Goal: Task Accomplishment & Management: Manage account settings

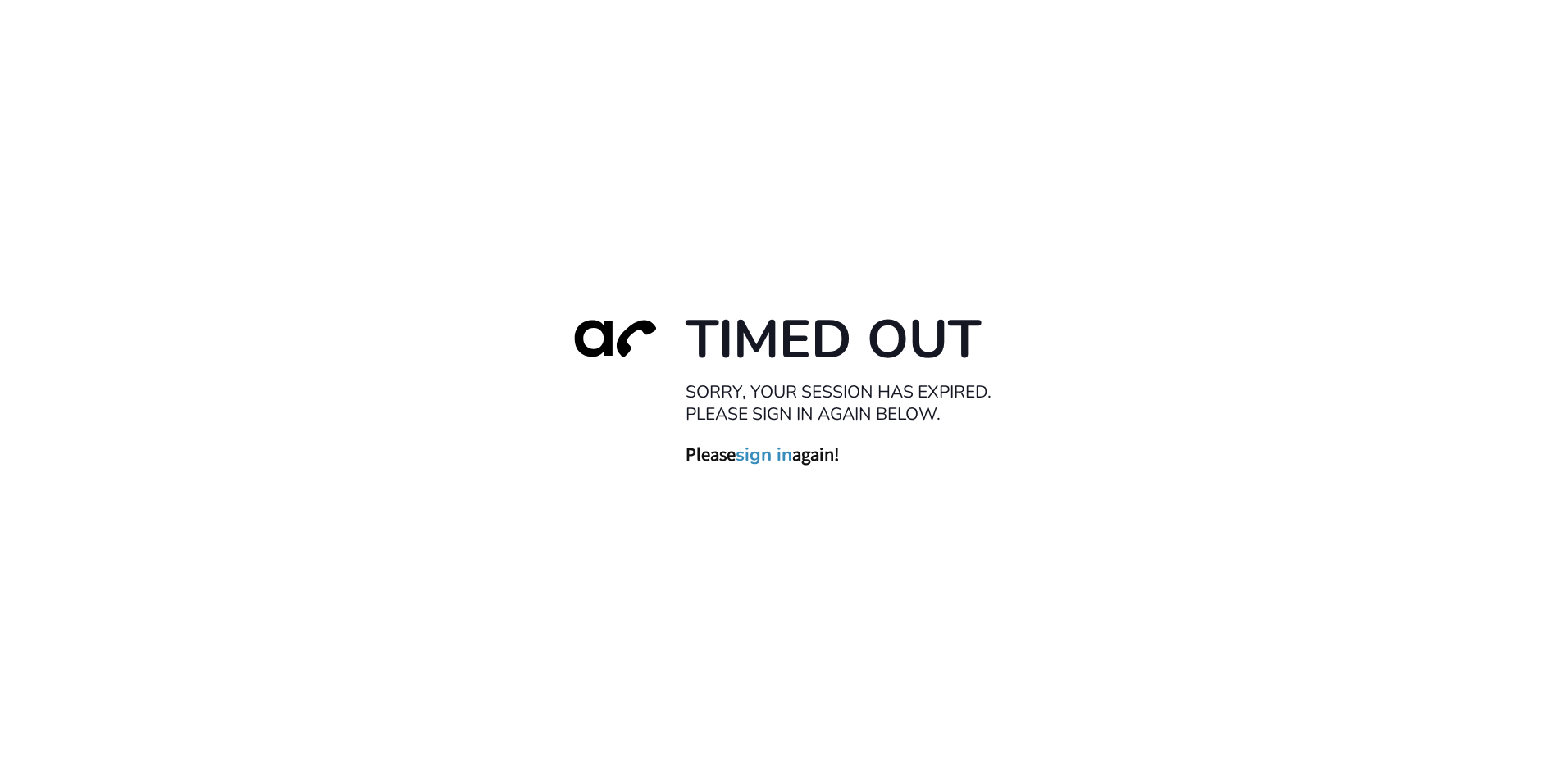
click at [765, 451] on link "sign in" at bounding box center [764, 456] width 56 height 23
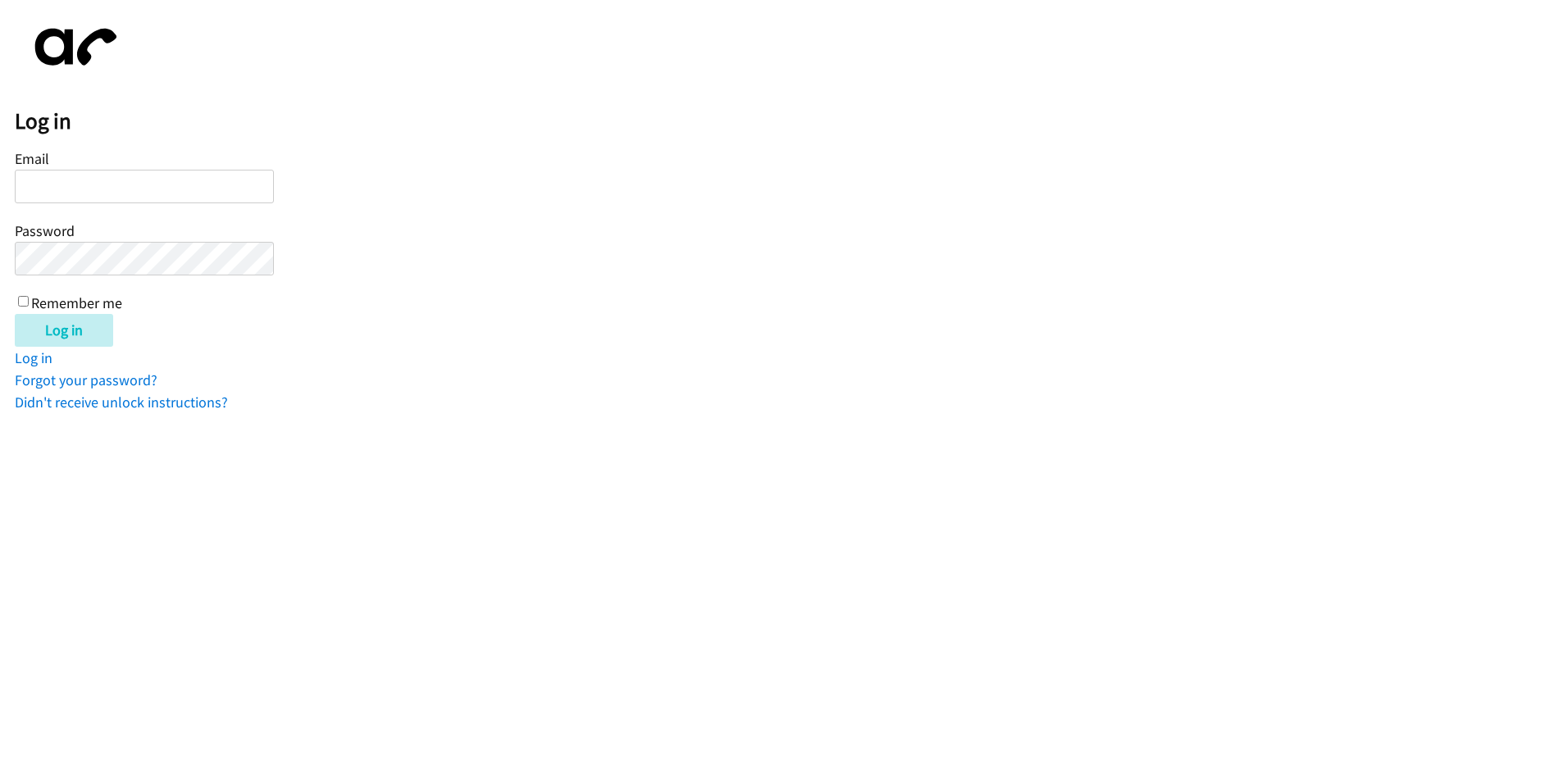
click at [134, 200] on input "Email" at bounding box center [144, 186] width 259 height 34
type input "[PERSON_NAME][EMAIL_ADDRESS][DOMAIN_NAME]"
click at [21, 297] on input "Remember me" at bounding box center [23, 301] width 11 height 11
checkbox input "true"
click at [72, 335] on input "Log in" at bounding box center [63, 331] width 98 height 33
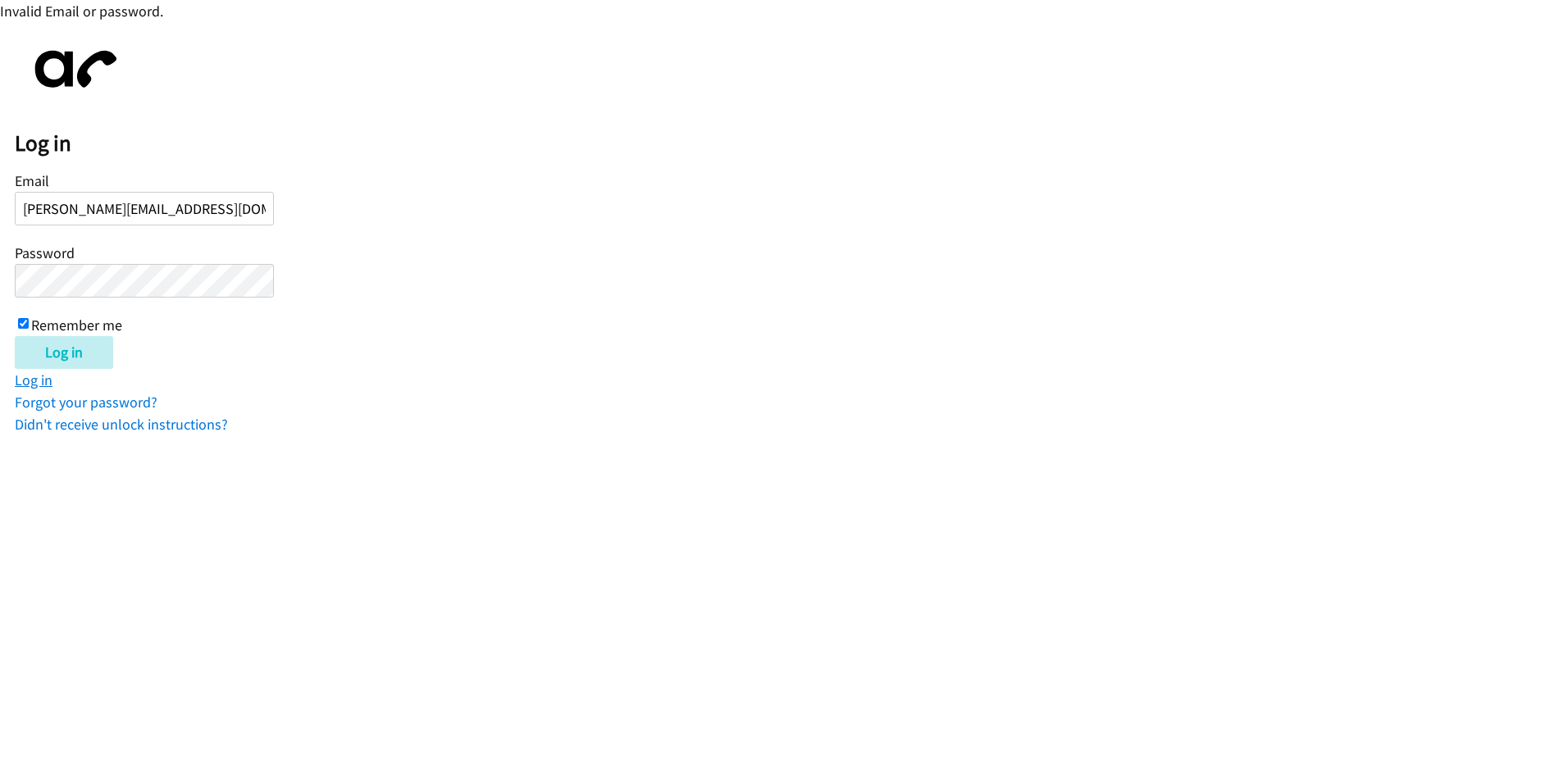
click at [44, 385] on link "Log in" at bounding box center [33, 380] width 38 height 19
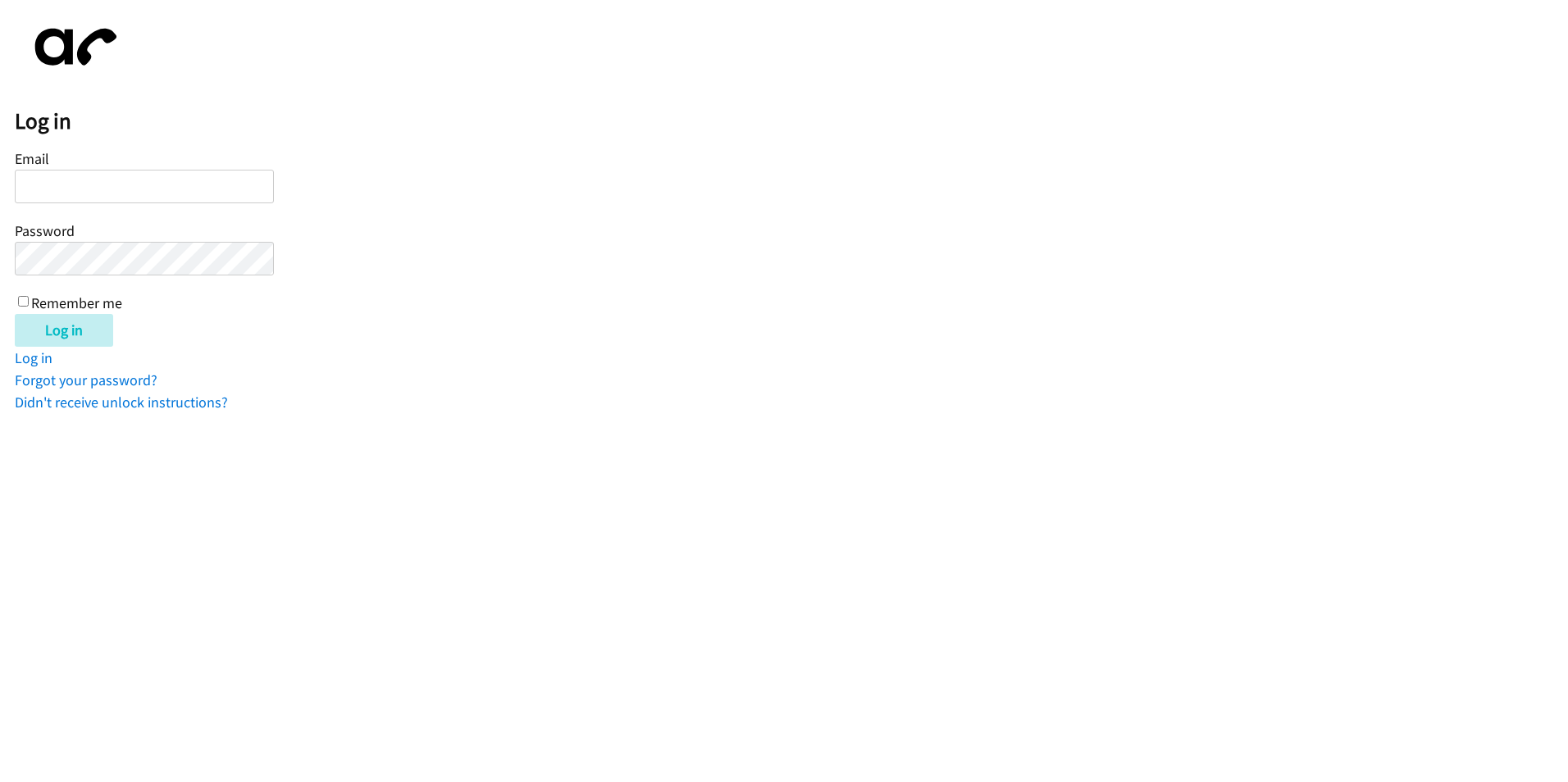
click at [72, 193] on input "Email" at bounding box center [144, 186] width 259 height 34
type input "[PERSON_NAME][EMAIL_ADDRESS][DOMAIN_NAME]"
click at [74, 244] on div "Email rosemary@furnishedfinder.com Password Remember me" at bounding box center [144, 230] width 259 height 168
click at [15, 315] on input "Log in" at bounding box center [63, 331] width 98 height 33
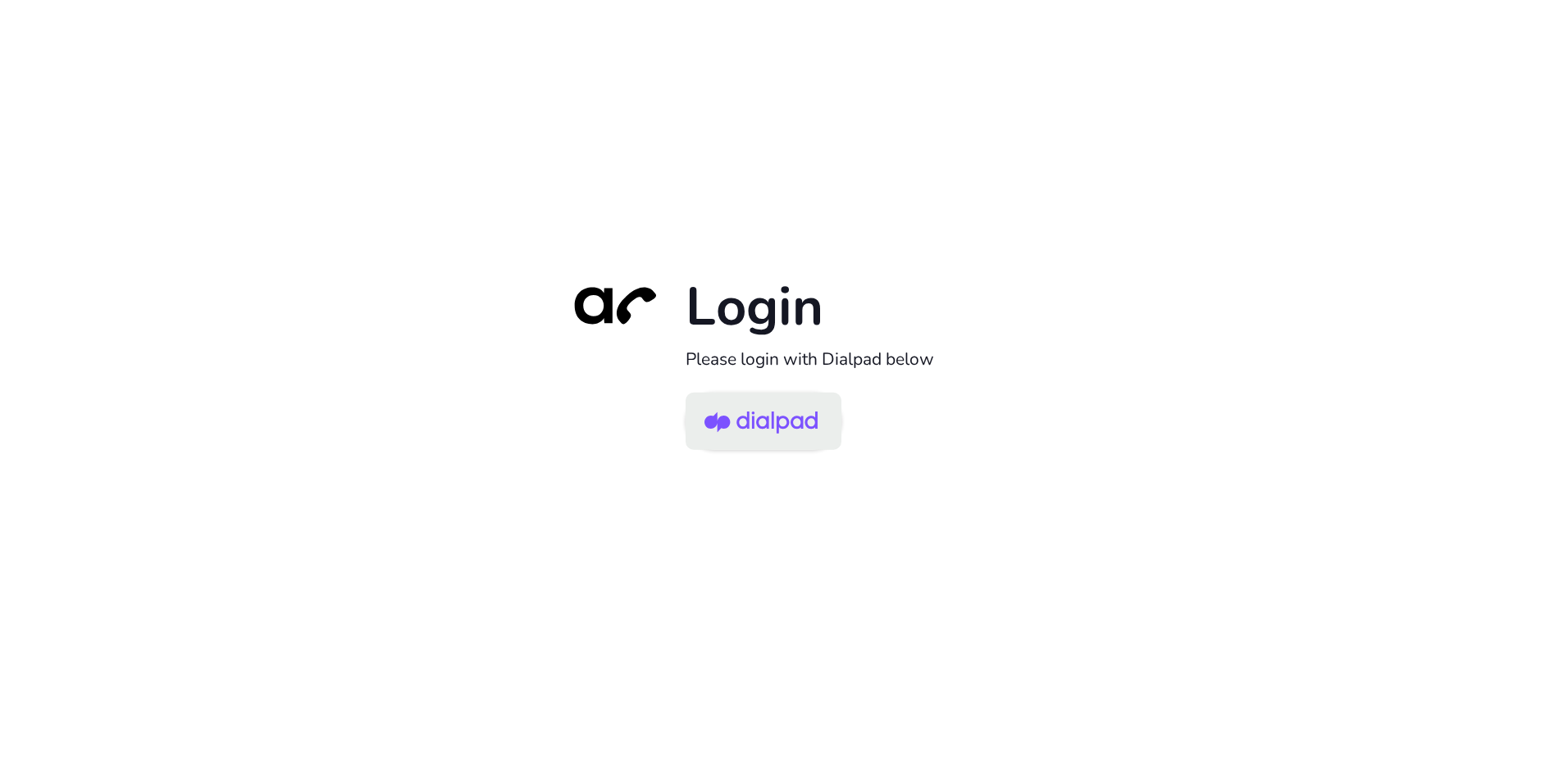
click at [784, 419] on img at bounding box center [761, 423] width 113 height 54
